Goal: Transaction & Acquisition: Purchase product/service

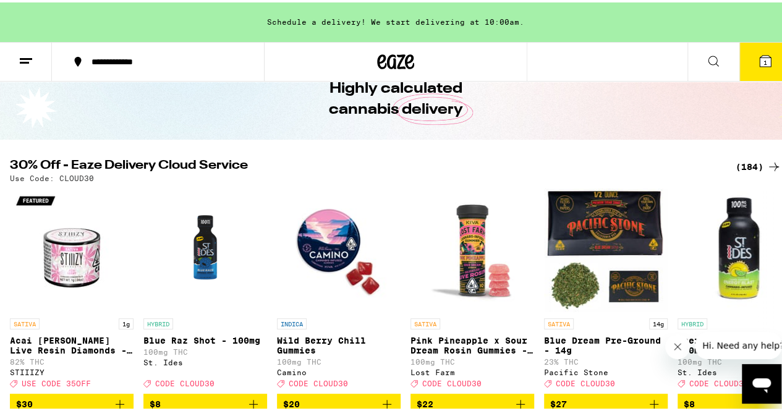
scroll to position [69, 0]
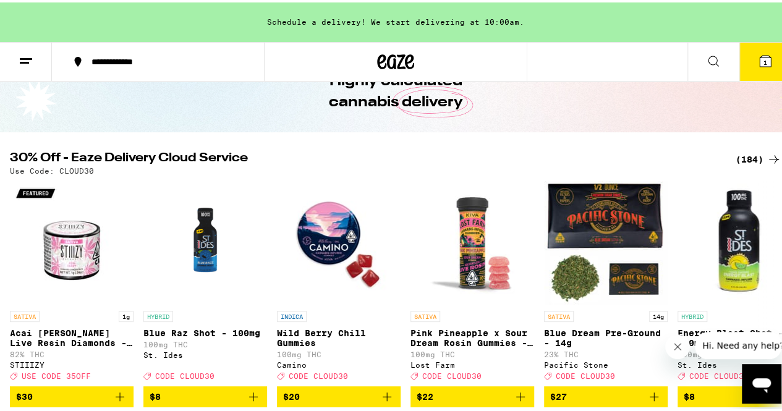
click at [739, 164] on div "(184)" at bounding box center [759, 157] width 46 height 15
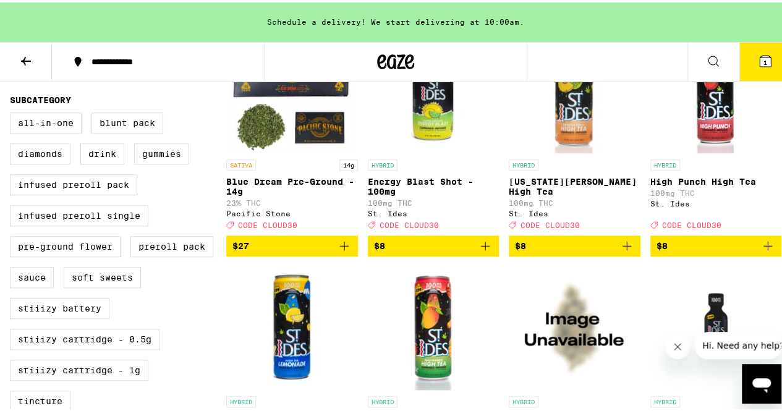
scroll to position [428, 0]
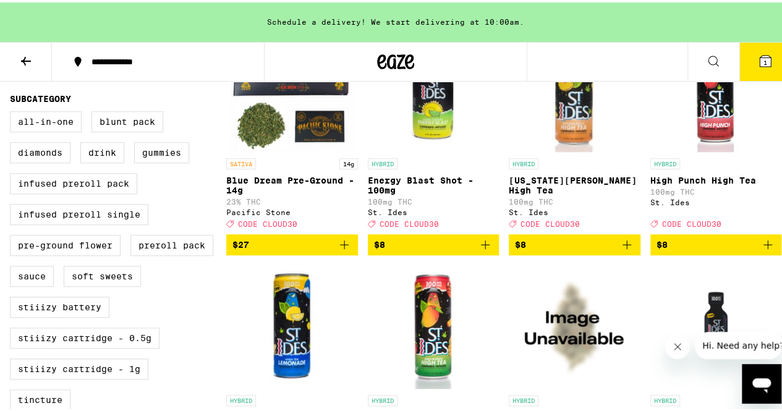
click at [605, 252] on button "$8" at bounding box center [575, 242] width 132 height 21
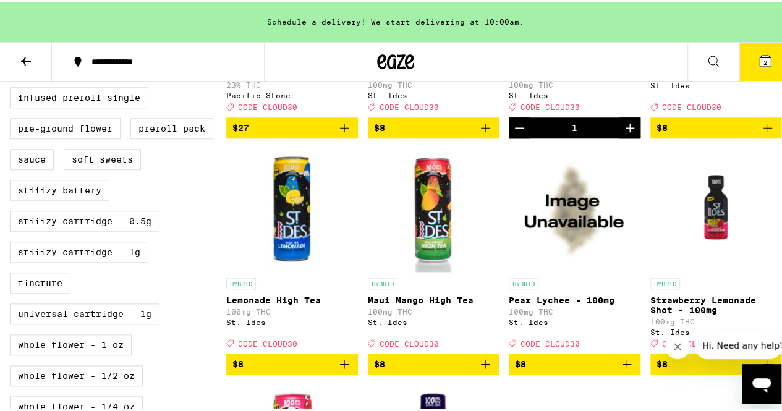
scroll to position [546, 0]
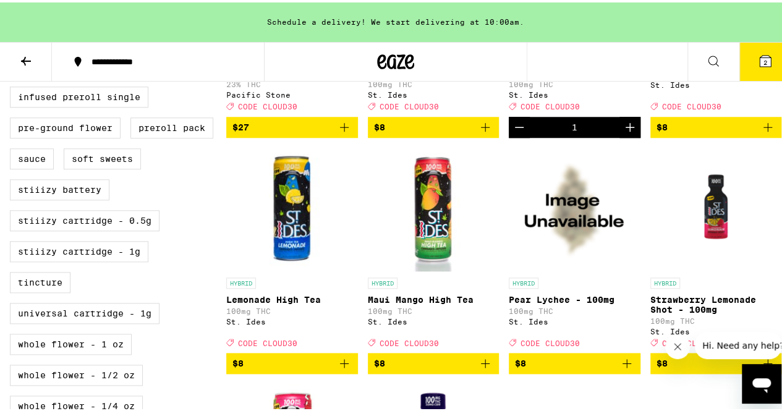
click at [303, 350] on link "HYBRID Lemonade High Tea 100mg THC St. Ides Deal Created with Sketch. CODE CLOU…" at bounding box center [292, 247] width 132 height 205
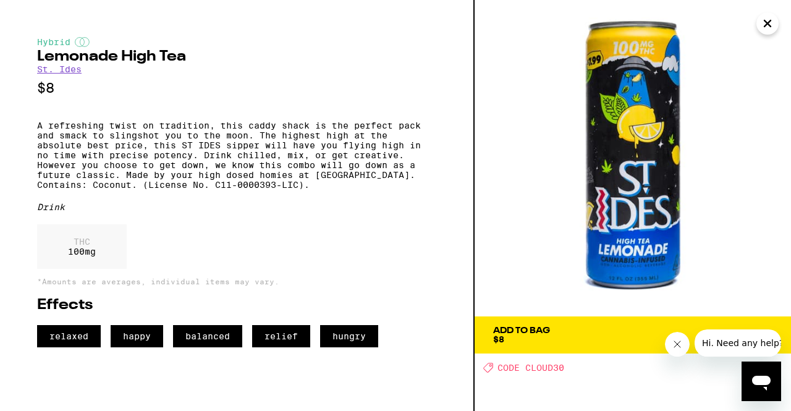
click at [770, 22] on icon "Close" at bounding box center [768, 23] width 6 height 6
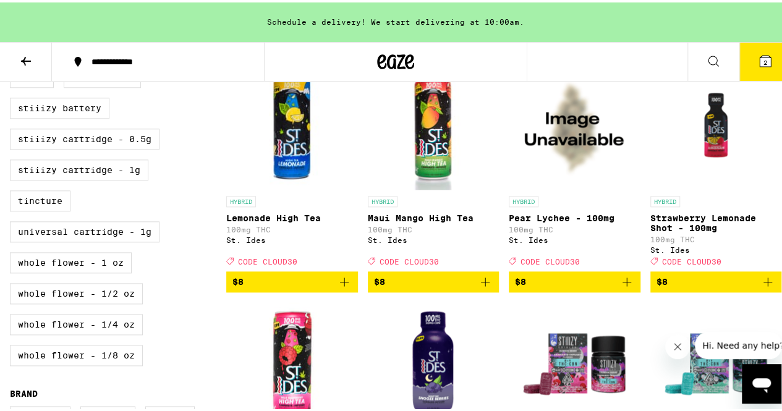
scroll to position [628, 0]
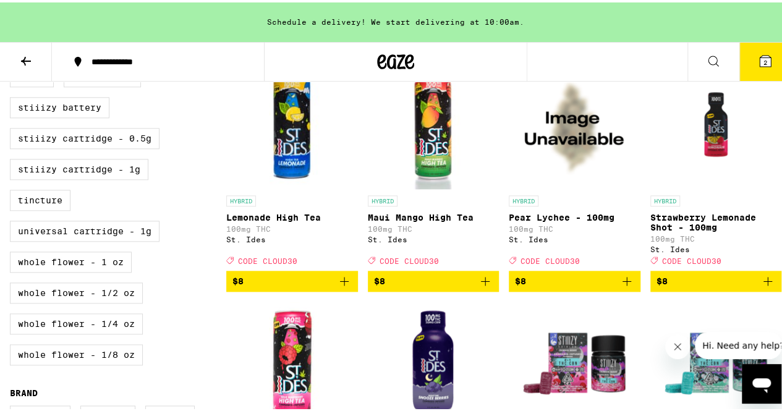
click at [340, 286] on icon "Add to bag" at bounding box center [344, 278] width 15 height 15
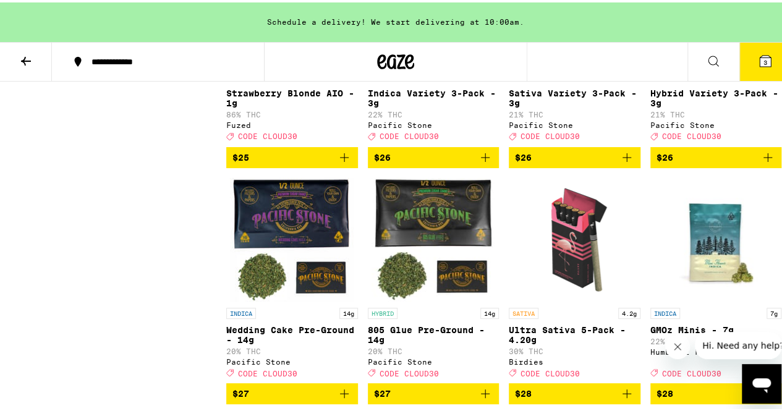
scroll to position [4996, 0]
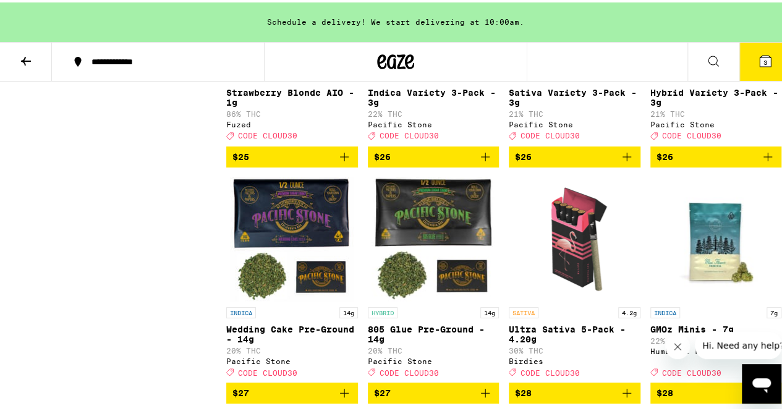
click at [316, 162] on span "$25" at bounding box center [291, 154] width 119 height 15
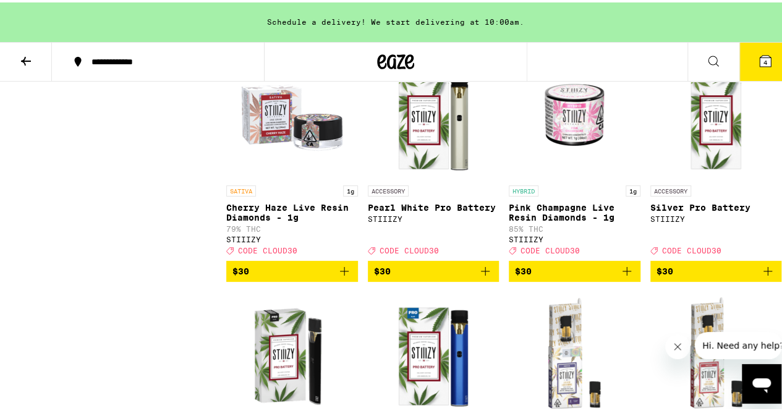
scroll to position [6536, 0]
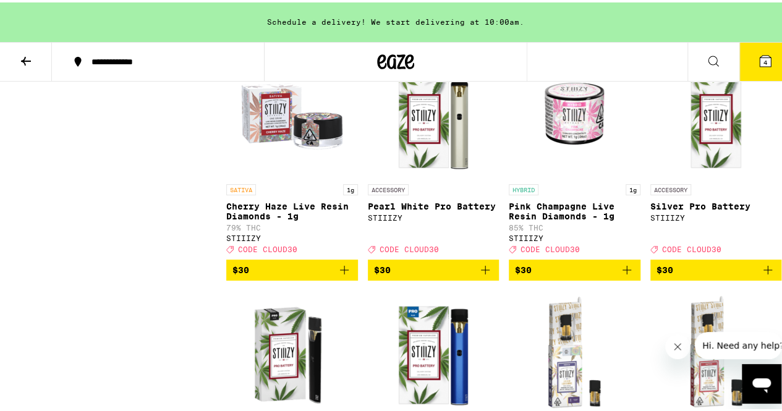
click at [471, 39] on span "$30" at bounding box center [433, 31] width 119 height 15
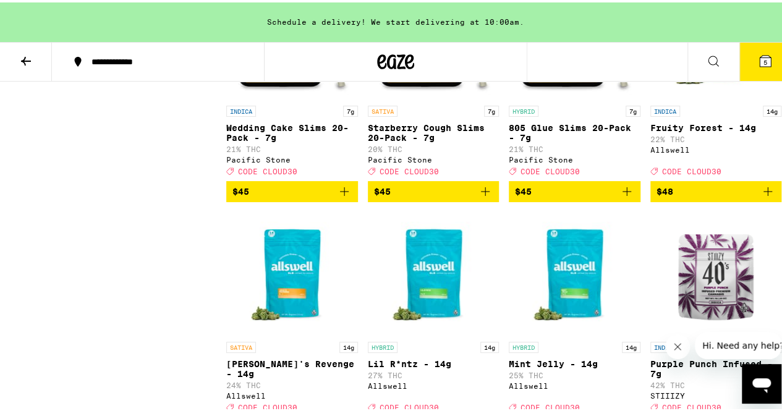
scroll to position [9924, 0]
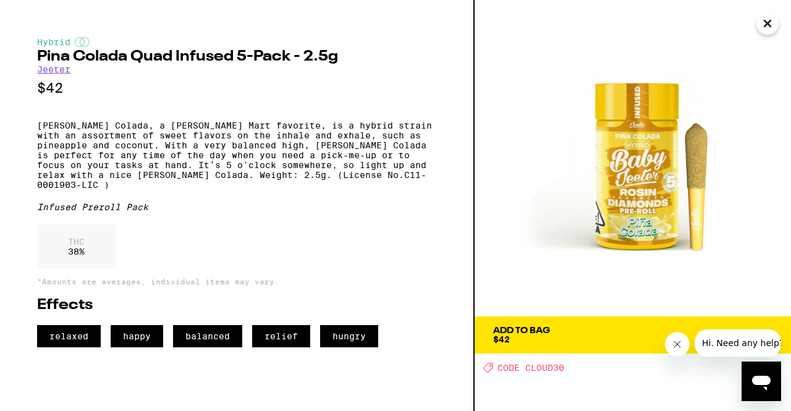
click at [770, 23] on icon "Close" at bounding box center [767, 23] width 15 height 19
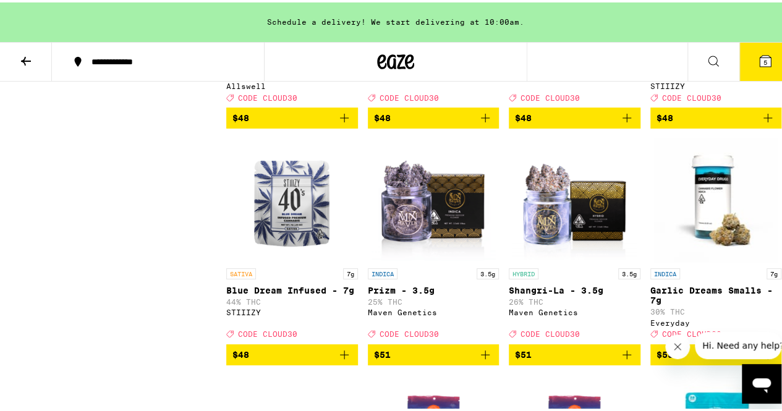
scroll to position [10185, 0]
